Goal: Task Accomplishment & Management: Manage account settings

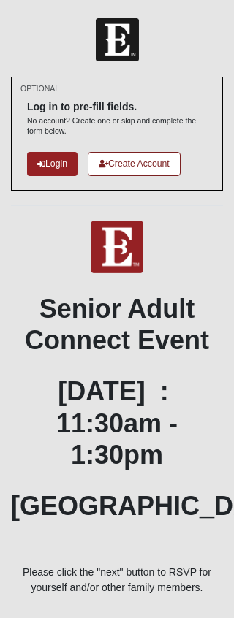
click at [58, 166] on link "Login" at bounding box center [52, 164] width 50 height 24
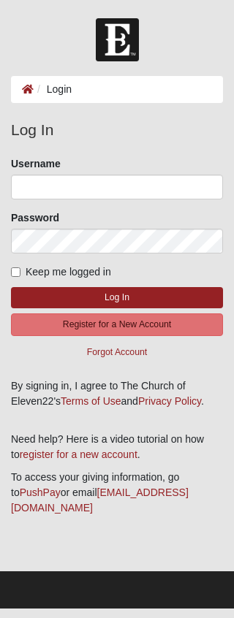
click at [127, 87] on ol "Login" at bounding box center [117, 89] width 212 height 27
click at [81, 90] on ol "Login" at bounding box center [117, 89] width 212 height 27
click at [31, 85] on icon at bounding box center [28, 89] width 12 height 10
click at [66, 86] on li "Login" at bounding box center [53, 89] width 38 height 15
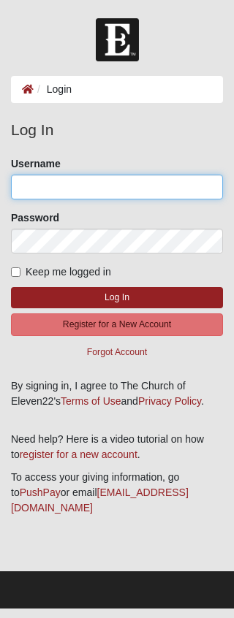
click at [103, 183] on input "Username" at bounding box center [117, 187] width 212 height 25
type input "[PERSON_NAME]"
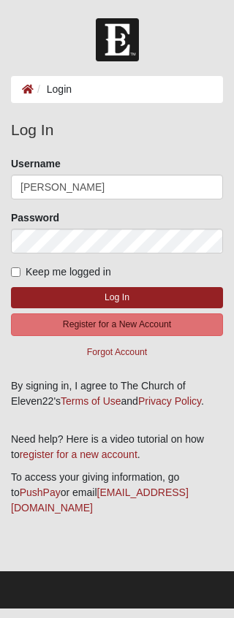
click at [17, 272] on input "Keep me logged in" at bounding box center [15, 271] width 9 height 9
checkbox input "true"
click at [122, 292] on button "Log In" at bounding box center [117, 297] width 212 height 21
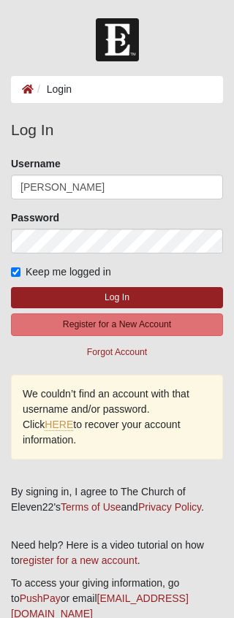
click at [73, 418] on link "HERE" at bounding box center [59, 424] width 28 height 12
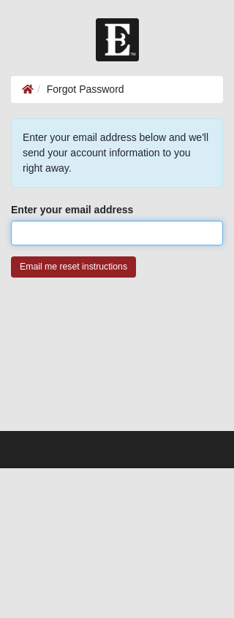
click at [104, 228] on input "Enter your email address" at bounding box center [117, 233] width 212 height 25
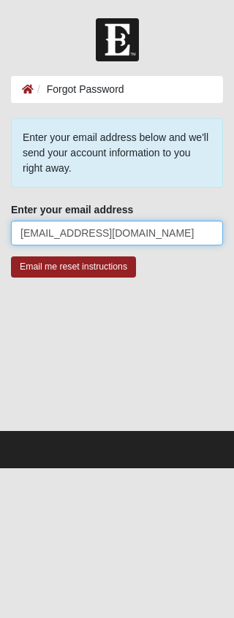
type input "Fayelangmcmurry@aol.com"
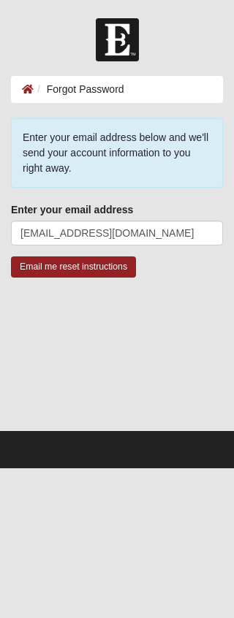
click at [81, 264] on input "Email me reset instructions" at bounding box center [73, 266] width 125 height 21
